Goal: Information Seeking & Learning: Learn about a topic

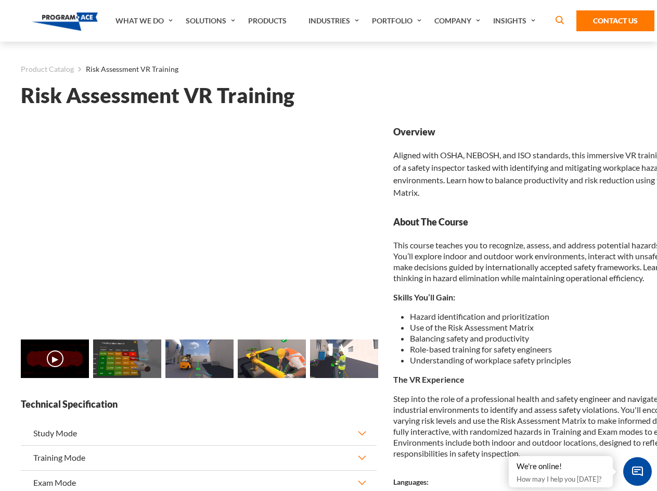
click at [212, 21] on link "Solutions" at bounding box center [212, 21] width 62 height 42
click at [0, 0] on div "AI & Computer Vision Solutions Computer Vision Quality Control AI tools for fas…" at bounding box center [0, 0] width 0 height 0
click at [0, 0] on div "AI & Computer Vision Solutions Virtual Training Solutions Virtual Tour Solution…" at bounding box center [0, 0] width 0 height 0
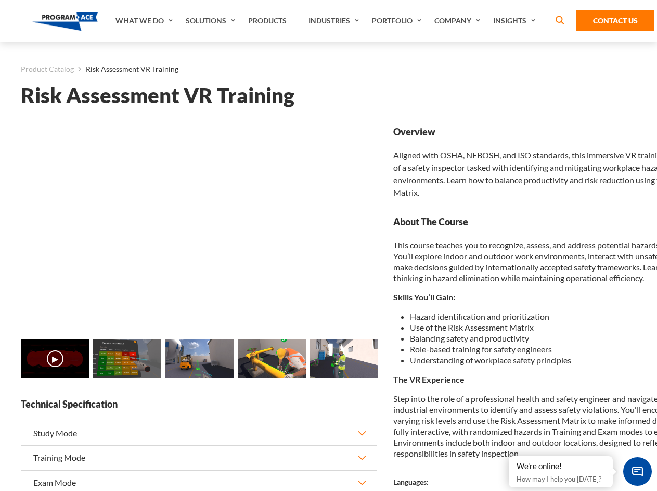
click at [0, 0] on div "AI & Computer Vision Solutions Virtual Training Solutions Virtual Tour Solution…" at bounding box center [0, 0] width 0 height 0
click at [0, 0] on div "AI & Computer Vision Solutions Computer Vision Quality Control AI tools for fas…" at bounding box center [0, 0] width 0 height 0
